Goal: Task Accomplishment & Management: Manage account settings

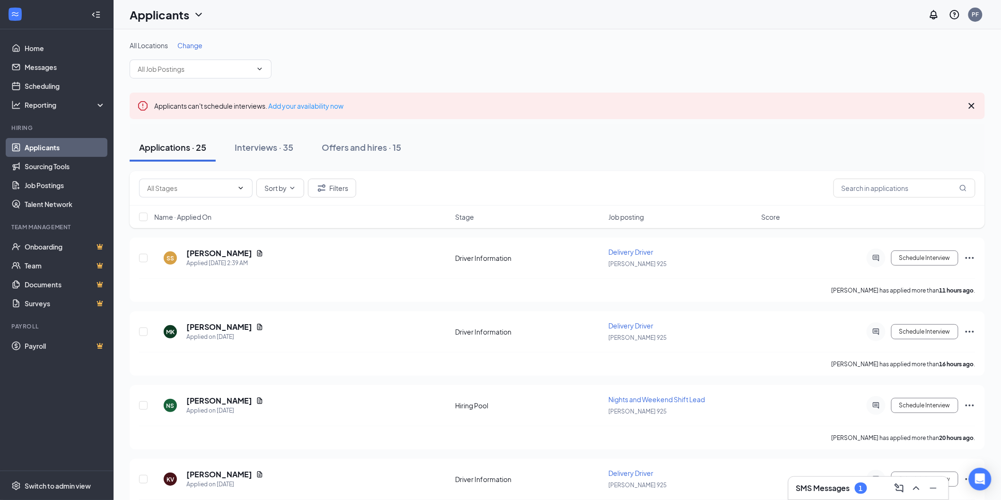
click at [821, 489] on h3 "SMS Messages" at bounding box center [823, 488] width 54 height 10
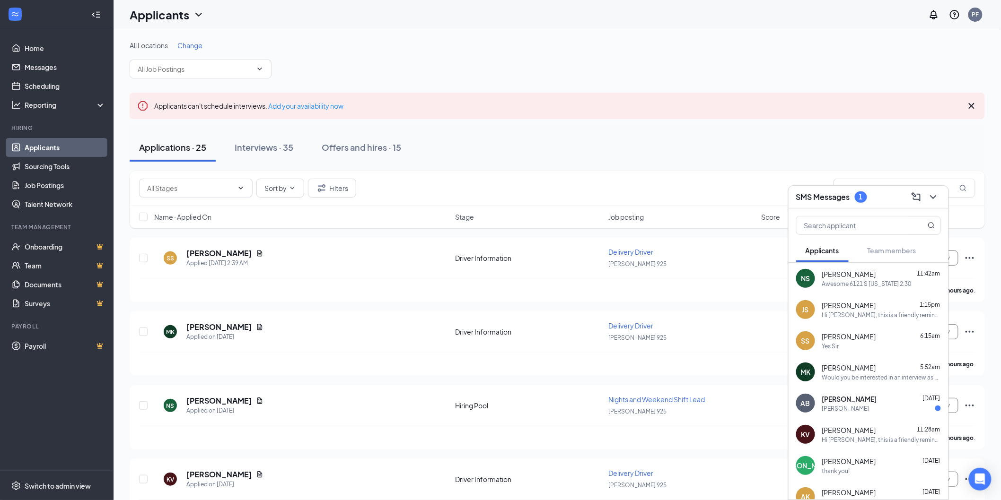
click at [515, 130] on div "Applications · 25 Interviews · 35 Offers and hires · 15" at bounding box center [557, 147] width 855 height 47
click at [254, 145] on div "Interviews · 35" at bounding box center [264, 147] width 59 height 12
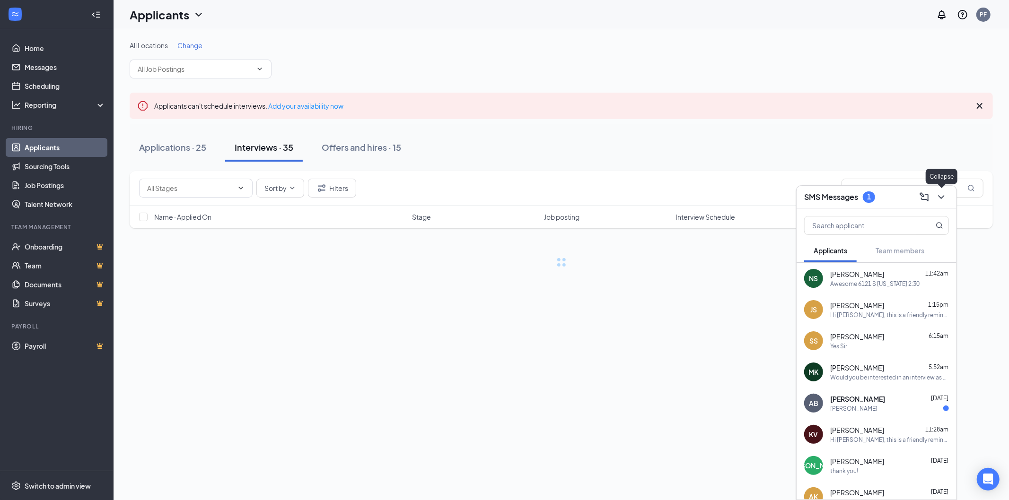
click at [946, 199] on div "SMS Messages 1" at bounding box center [876, 197] width 160 height 23
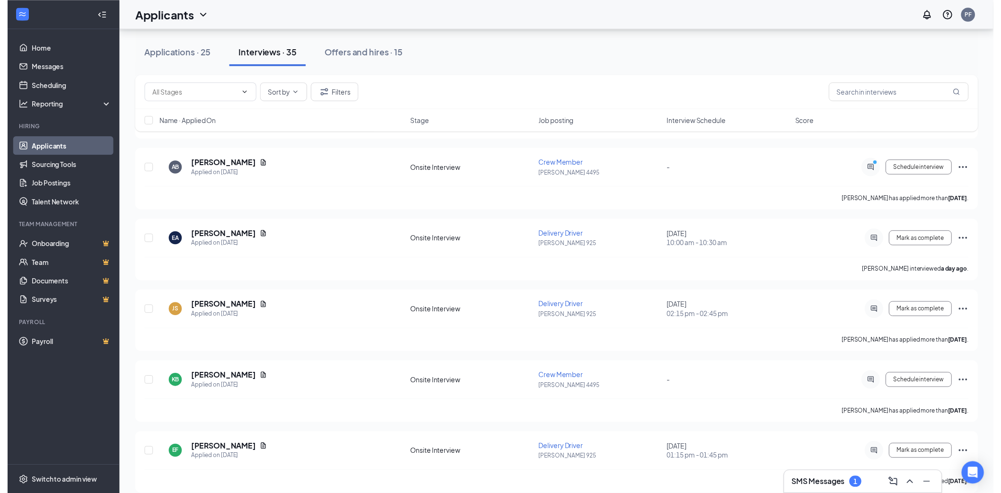
scroll to position [350, 0]
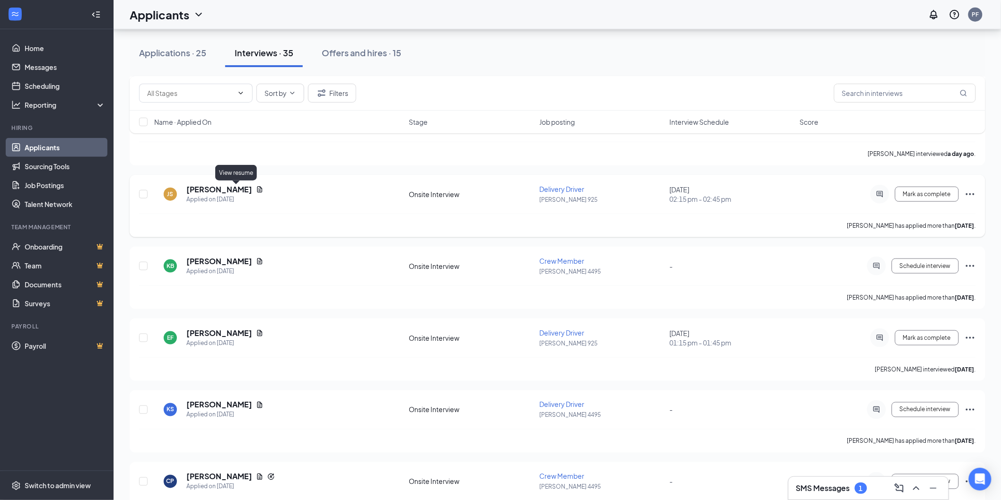
click at [257, 191] on icon "Document" at bounding box center [259, 189] width 5 height 6
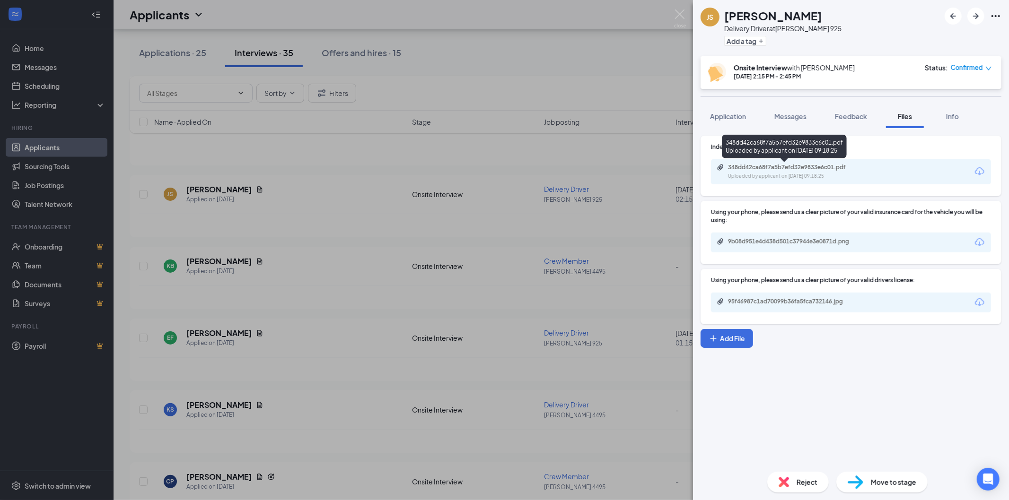
click at [788, 167] on div "348dd42ca68f7a5b7efd32e9833e6c01.pdf" at bounding box center [794, 168] width 132 height 8
click at [347, 227] on div "JS [PERSON_NAME] Delivery Driver at [PERSON_NAME] 925 Add a tag Onsite Intervie…" at bounding box center [504, 250] width 1009 height 500
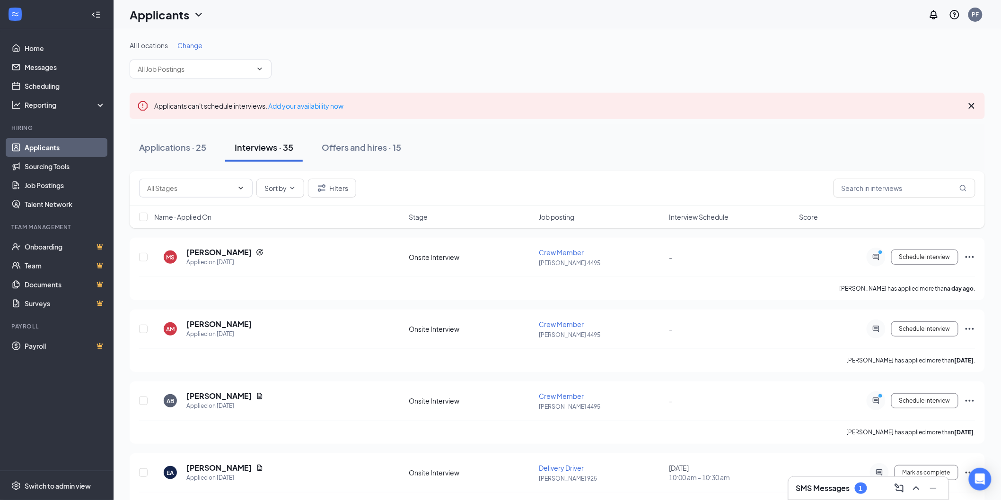
click at [844, 486] on h3 "SMS Messages" at bounding box center [823, 488] width 54 height 10
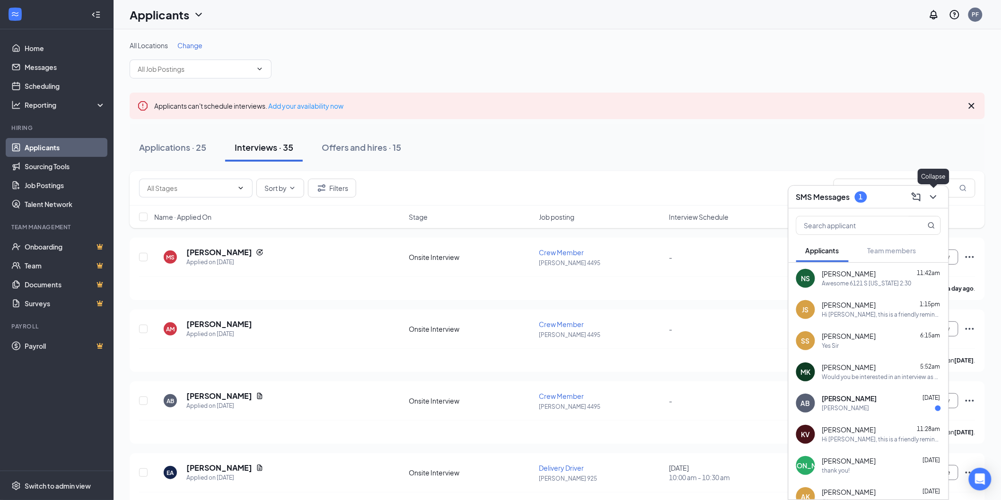
click at [931, 199] on icon "ChevronDown" at bounding box center [932, 196] width 11 height 11
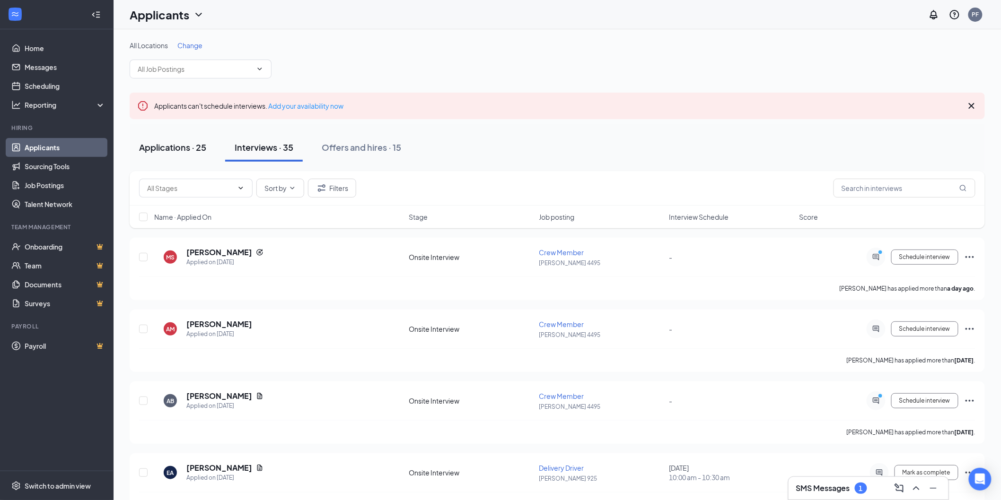
click at [183, 144] on div "Applications · 25" at bounding box center [172, 147] width 67 height 12
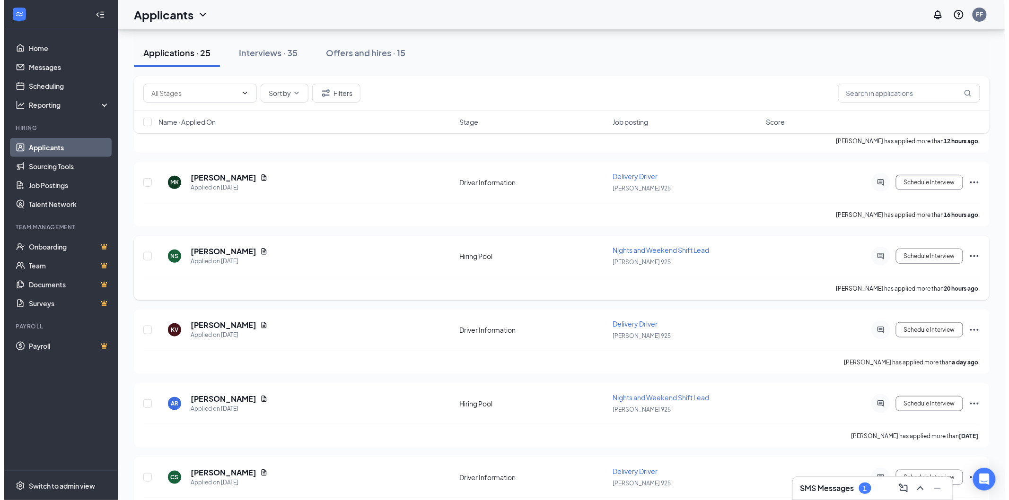
scroll to position [175, 0]
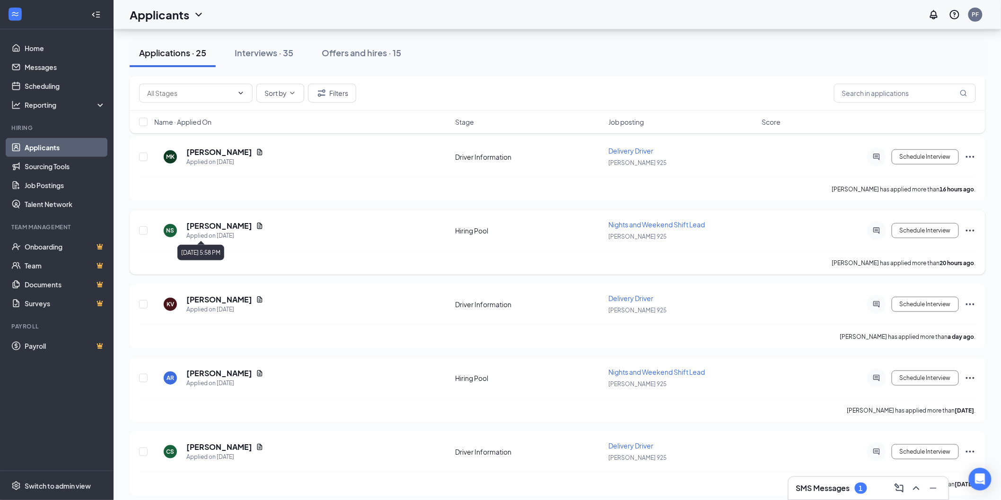
click at [257, 228] on icon "Document" at bounding box center [259, 226] width 5 height 6
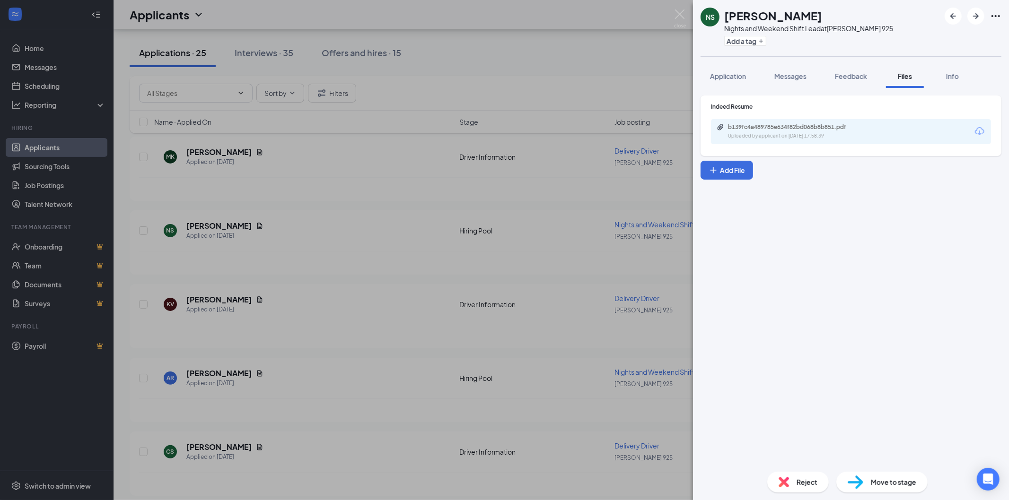
click at [818, 121] on div "b139fc4a489785e634f82bd068b8b851.pdf Uploaded by applicant on [DATE] 17:58:39" at bounding box center [851, 131] width 280 height 25
click at [815, 126] on div "b139fc4a489785e634f82bd068b8b851.pdf" at bounding box center [794, 127] width 132 height 8
